Goal: Navigation & Orientation: Find specific page/section

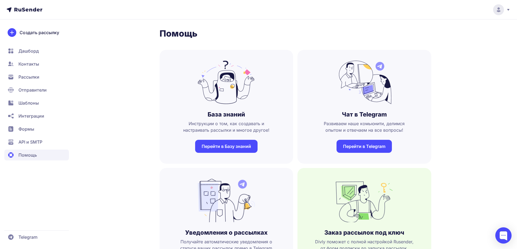
click at [29, 59] on span "Контакты" at bounding box center [36, 64] width 65 height 11
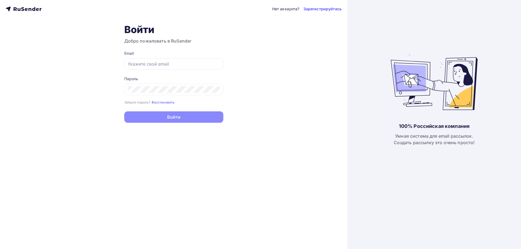
type input "[EMAIL_ADDRESS][DOMAIN_NAME]"
click at [173, 121] on button "Войти" at bounding box center [173, 117] width 99 height 11
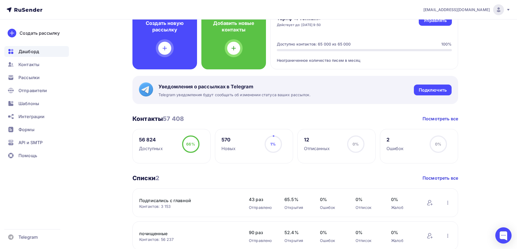
scroll to position [54, 0]
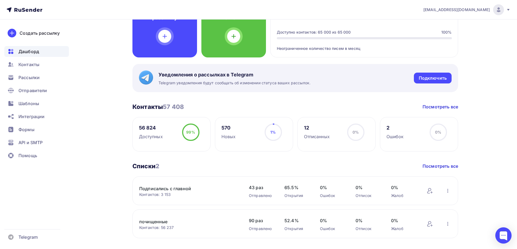
click at [209, 107] on div "Контакты 57 408 Контакты 57 408 Посмотреть все" at bounding box center [295, 107] width 326 height 8
drag, startPoint x: 169, startPoint y: 108, endPoint x: 188, endPoint y: 109, distance: 19.0
click at [188, 109] on div "Контакты 57 408 Контакты 57 408 Посмотреть все" at bounding box center [295, 107] width 326 height 8
click at [193, 107] on div "Контакты 57 408 Контакты 57 408 Посмотреть все" at bounding box center [295, 107] width 326 height 8
click at [165, 106] on span "57 408" at bounding box center [173, 106] width 21 height 7
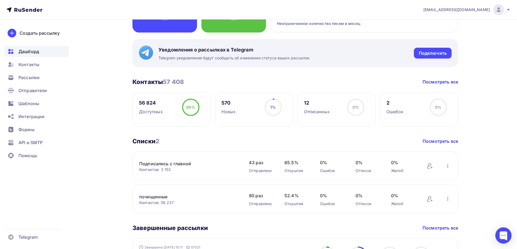
scroll to position [109, 0]
